Goal: Task Accomplishment & Management: Complete application form

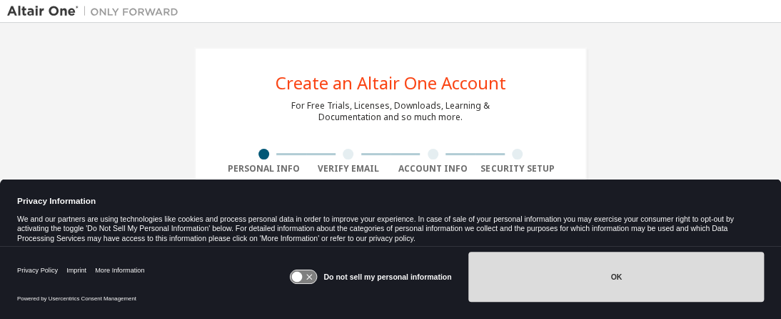
click at [646, 276] on button "OK" at bounding box center [617, 276] width 296 height 50
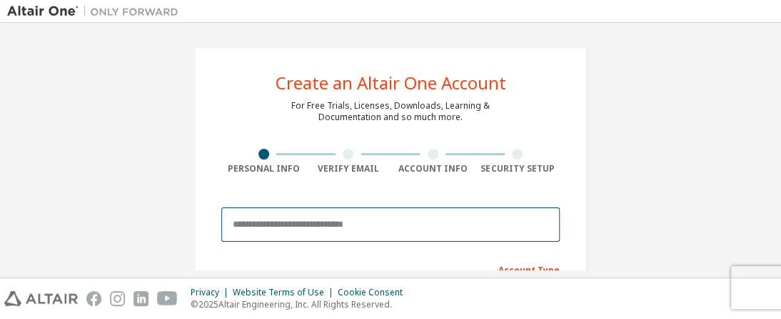
click at [308, 225] on input "email" at bounding box center [390, 224] width 339 height 34
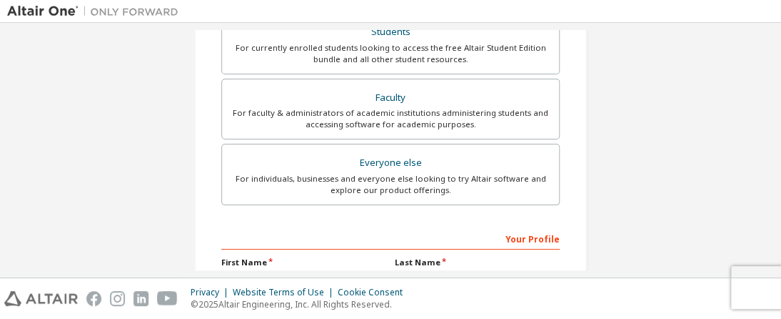
scroll to position [351, 0]
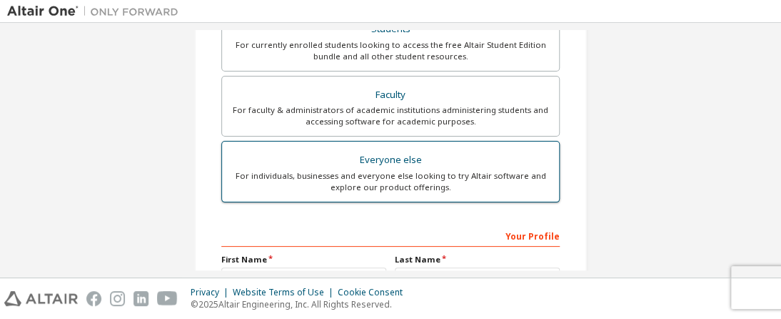
type input "**********"
click at [383, 166] on div "Everyone else" at bounding box center [391, 160] width 320 height 20
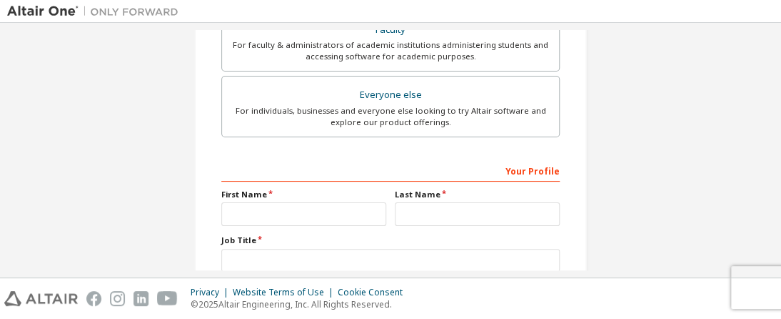
scroll to position [425, 0]
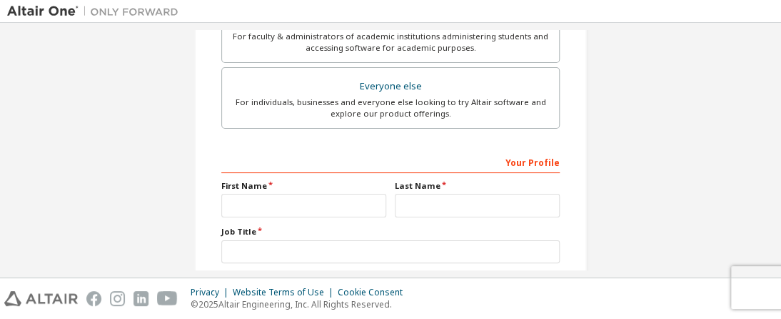
click at [230, 165] on div "Your Profile" at bounding box center [390, 161] width 339 height 23
click at [263, 198] on input "text" at bounding box center [303, 206] width 165 height 24
type input "******"
click at [420, 204] on input "text" at bounding box center [477, 206] width 165 height 24
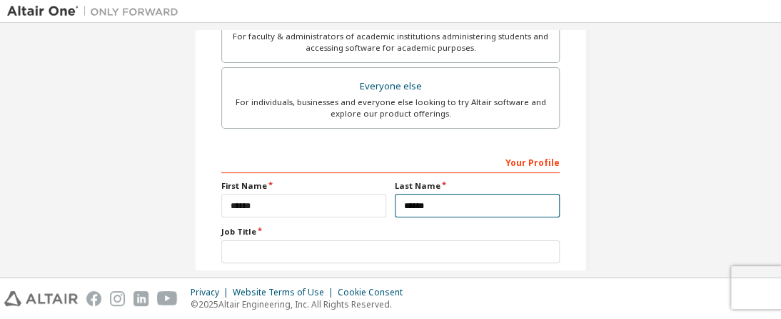
type input "******"
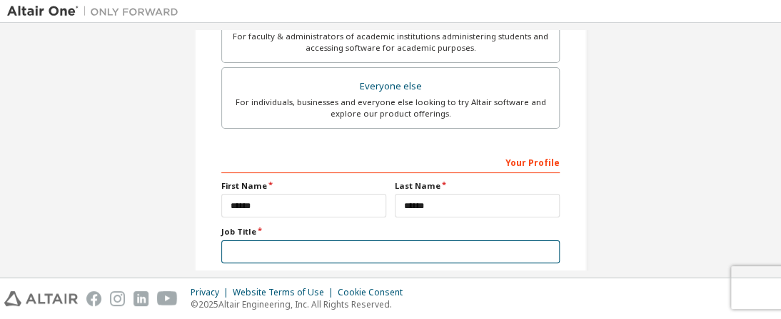
click at [249, 246] on input "text" at bounding box center [390, 252] width 339 height 24
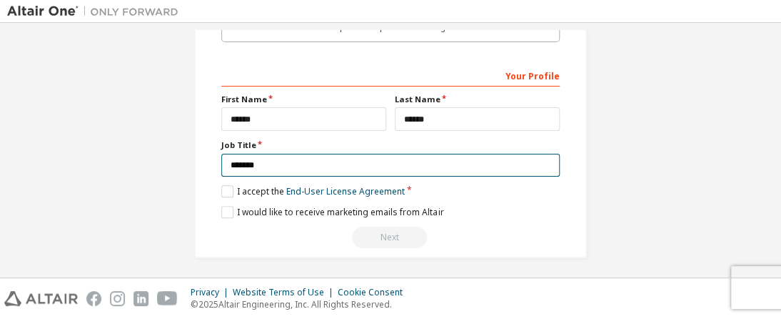
scroll to position [513, 0]
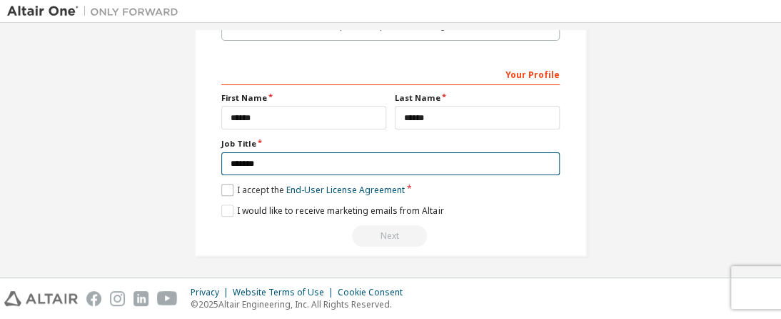
type input "*******"
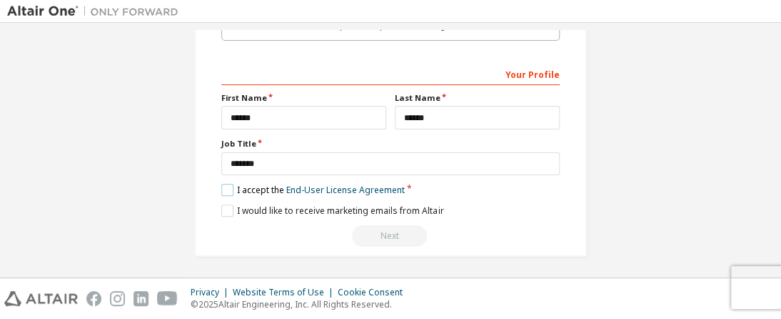
click at [223, 189] on label "I accept the End-User License Agreement" at bounding box center [313, 190] width 184 height 12
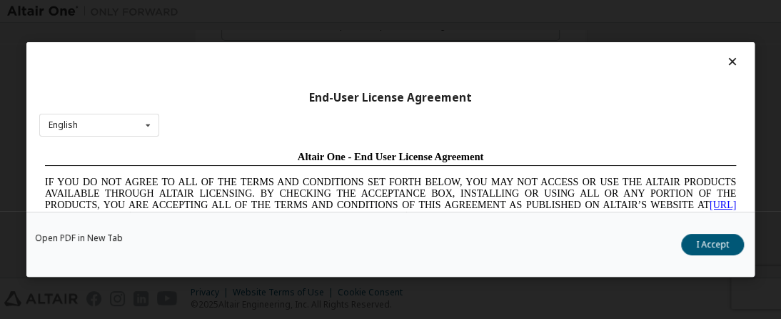
scroll to position [0, 0]
click at [719, 241] on button "I Accept" at bounding box center [712, 244] width 63 height 21
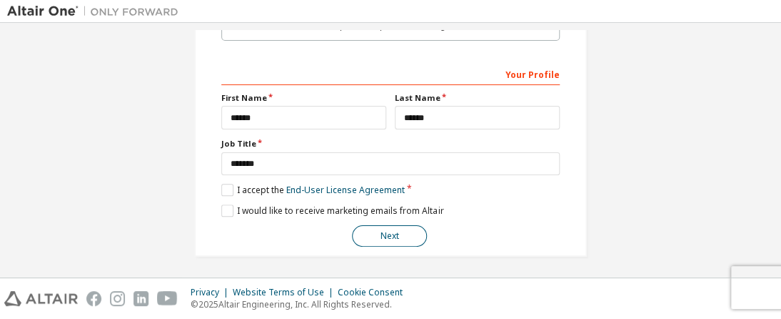
click at [383, 235] on button "Next" at bounding box center [389, 235] width 75 height 21
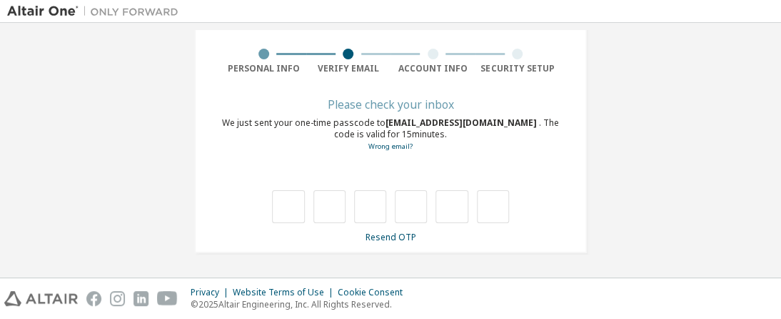
scroll to position [99, 0]
type input "*"
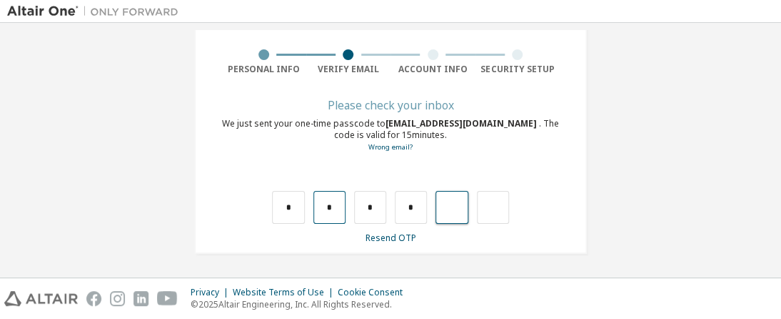
type input "*"
click at [417, 213] on input "*" at bounding box center [411, 207] width 32 height 33
click at [417, 209] on input "text" at bounding box center [411, 207] width 32 height 33
type input "*"
click at [491, 207] on input "text" at bounding box center [493, 207] width 32 height 33
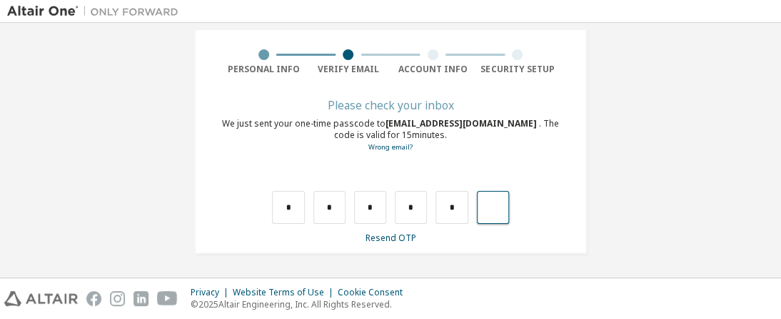
type input "*"
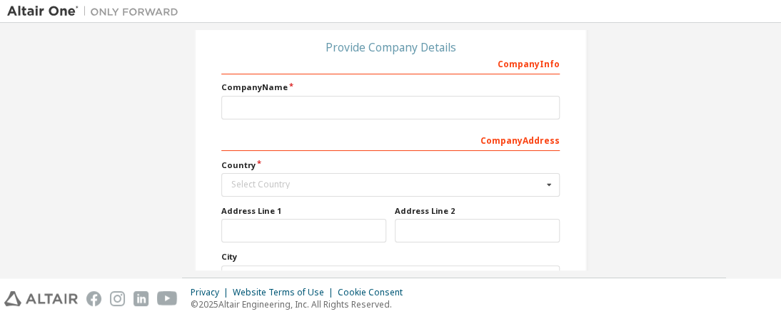
scroll to position [143, 0]
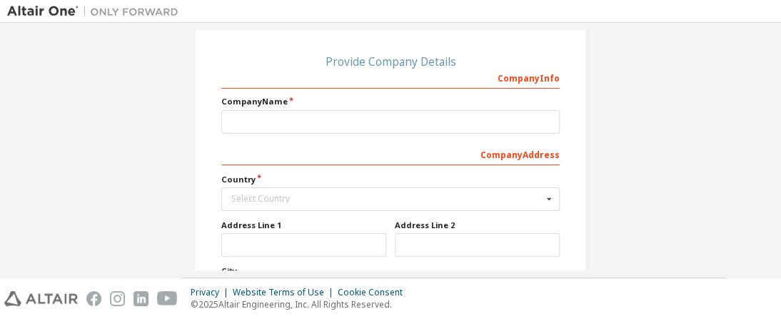
click at [241, 79] on div "Company Info" at bounding box center [390, 77] width 339 height 23
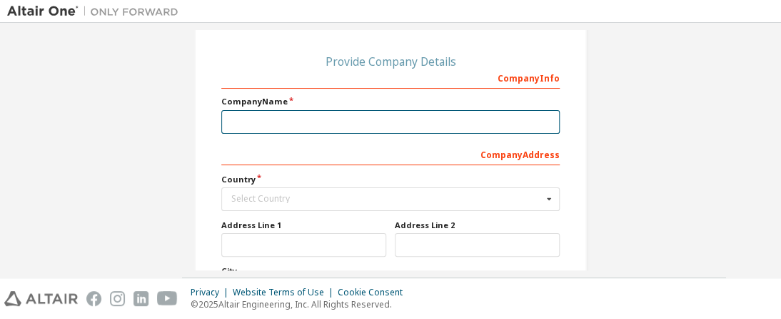
click at [243, 123] on input "text" at bounding box center [390, 122] width 339 height 24
type input "*"
type input "**********"
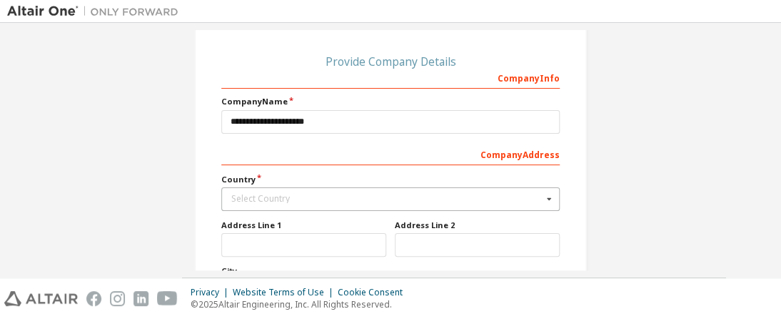
click at [262, 197] on div "Select Country" at bounding box center [386, 198] width 311 height 9
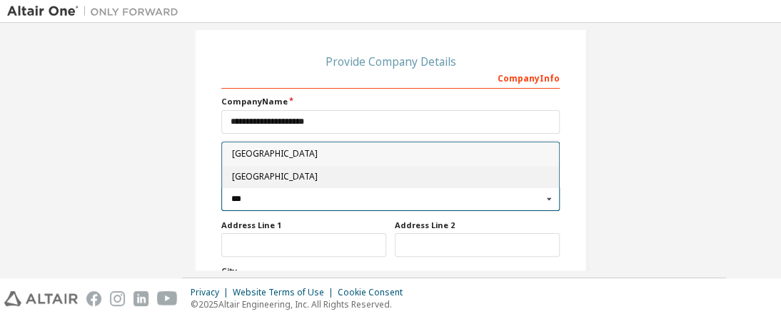
type input "***"
click at [254, 176] on span "Nigeria" at bounding box center [391, 177] width 318 height 9
type input "***"
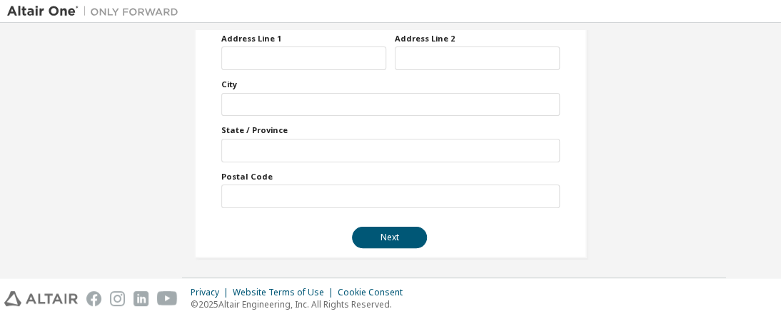
scroll to position [331, 0]
click at [389, 232] on button "Next" at bounding box center [389, 235] width 75 height 21
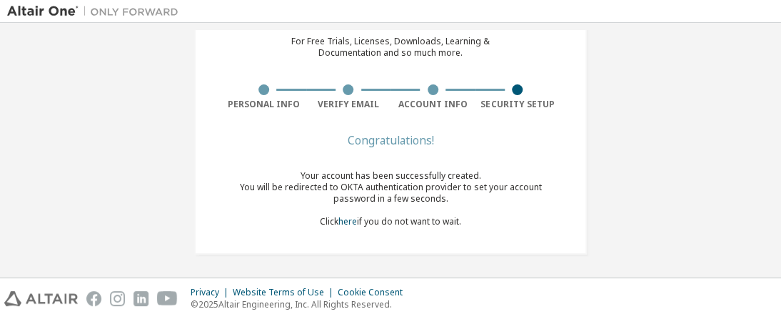
scroll to position [0, 0]
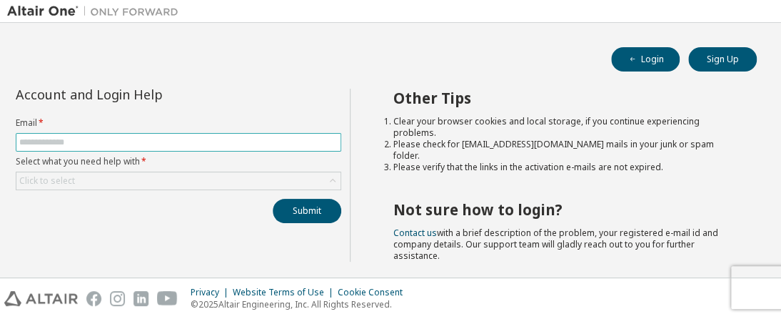
click at [91, 144] on input "text" at bounding box center [178, 141] width 319 height 11
type input "*"
type input "**********"
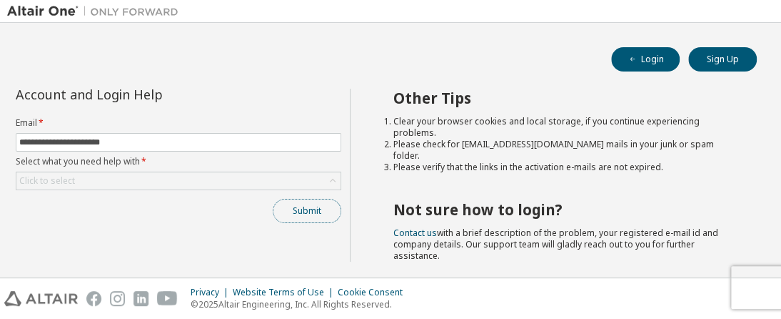
click at [305, 206] on button "Submit" at bounding box center [307, 211] width 69 height 24
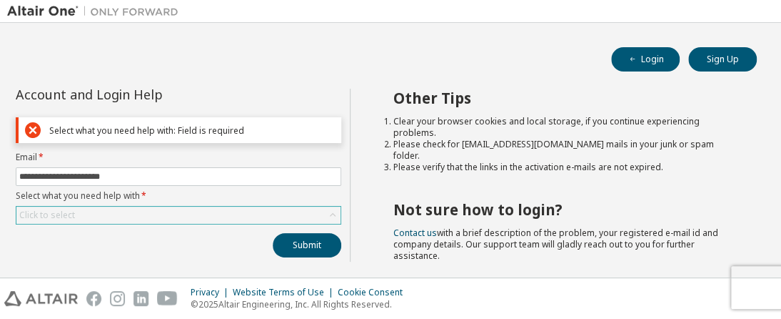
drag, startPoint x: 119, startPoint y: 210, endPoint x: 46, endPoint y: 216, distance: 73.1
click at [46, 216] on div "Click to select" at bounding box center [47, 214] width 56 height 11
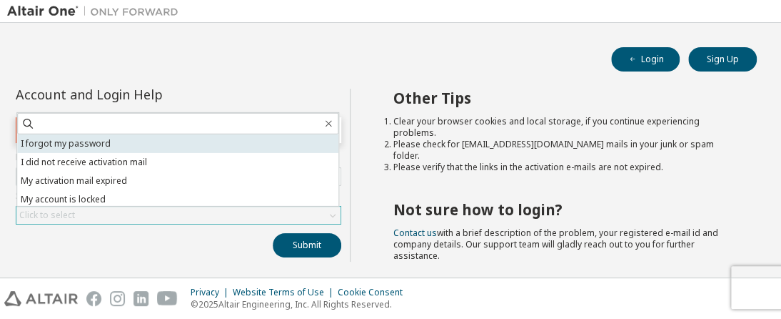
click at [77, 144] on li "I forgot my password" at bounding box center [177, 143] width 321 height 19
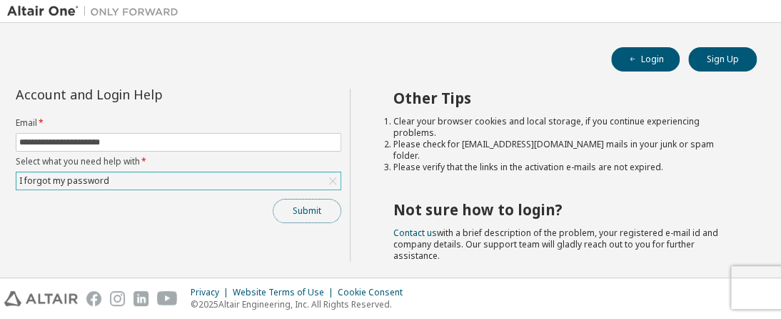
click at [298, 209] on button "Submit" at bounding box center [307, 211] width 69 height 24
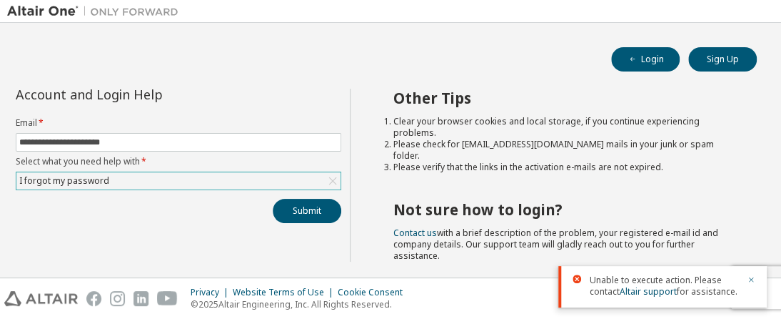
click at [751, 281] on icon "button" at bounding box center [751, 279] width 9 height 9
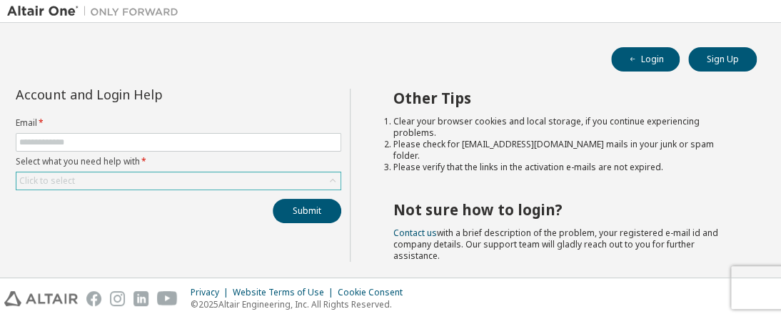
click at [136, 176] on div "Click to select" at bounding box center [178, 180] width 324 height 17
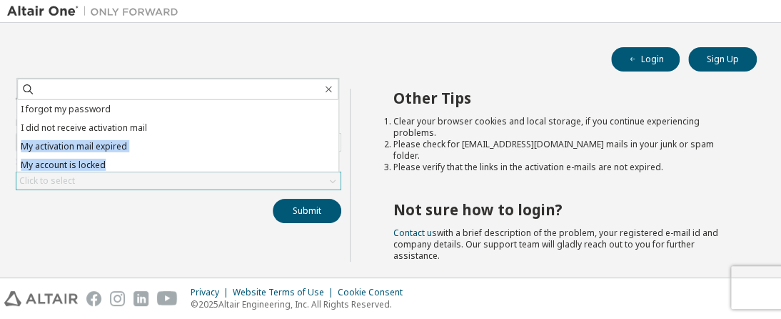
scroll to position [40, 0]
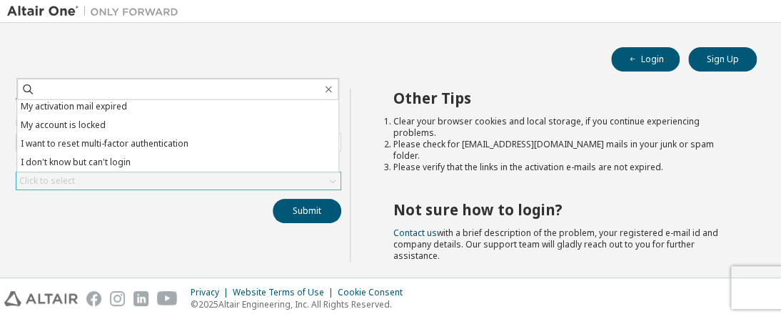
drag, startPoint x: 331, startPoint y: 129, endPoint x: 333, endPoint y: 172, distance: 42.9
click at [333, 172] on div "Click to select I forgot my password I did not receive activation mail My activ…" at bounding box center [179, 180] width 326 height 19
